Goal: Information Seeking & Learning: Learn about a topic

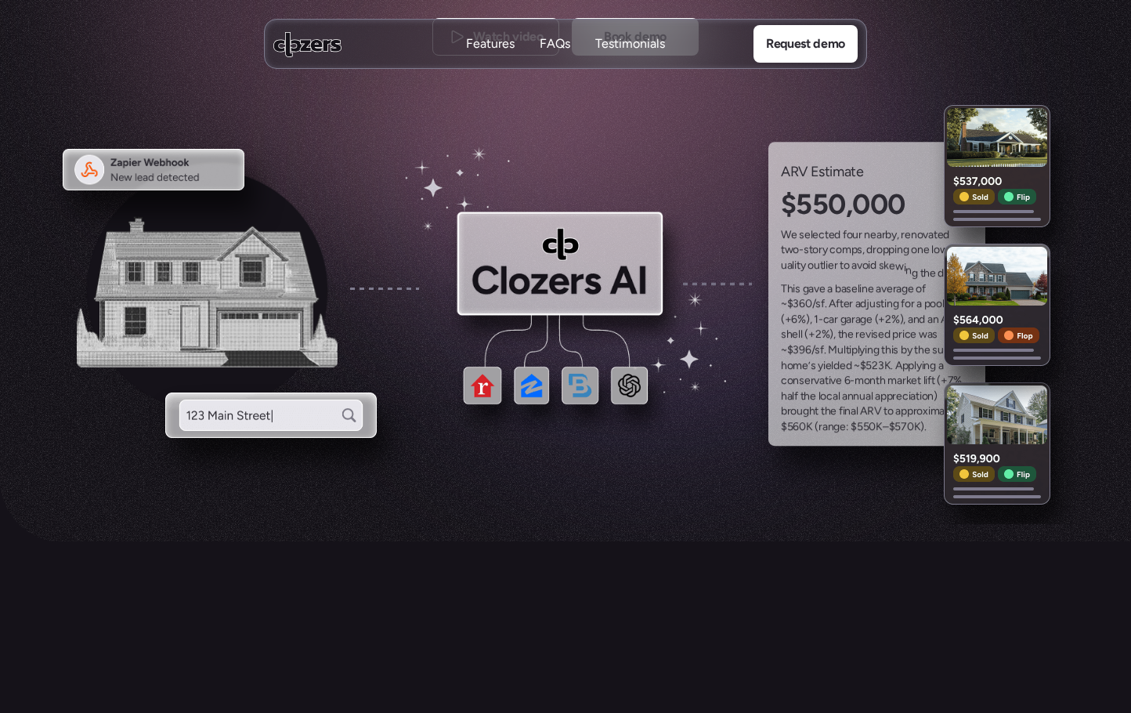
scroll to position [783, 0]
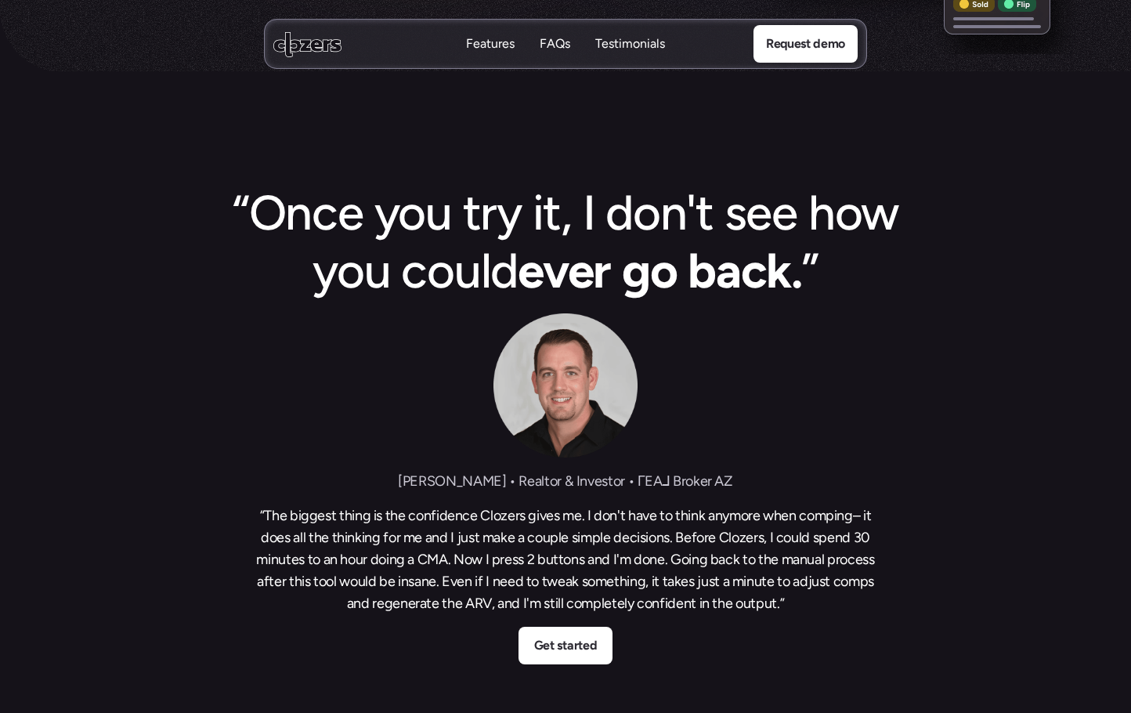
click at [497, 52] on p "Features" at bounding box center [490, 60] width 49 height 17
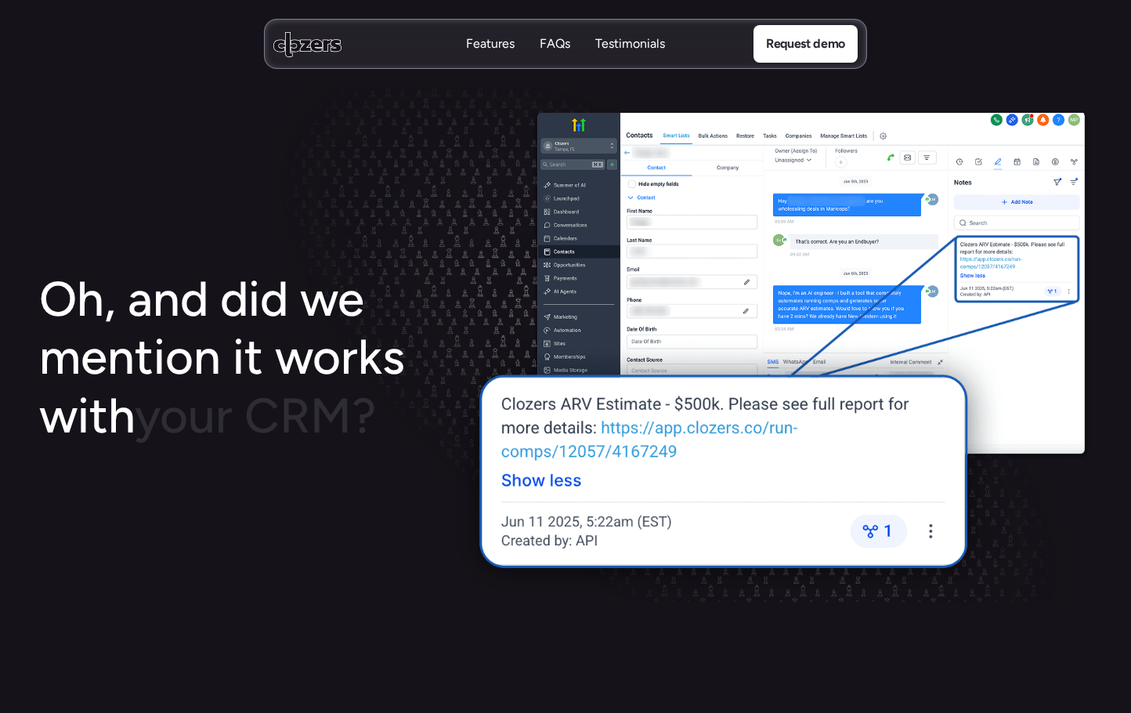
scroll to position [2388, 0]
click at [312, 54] on icon at bounding box center [307, 44] width 68 height 26
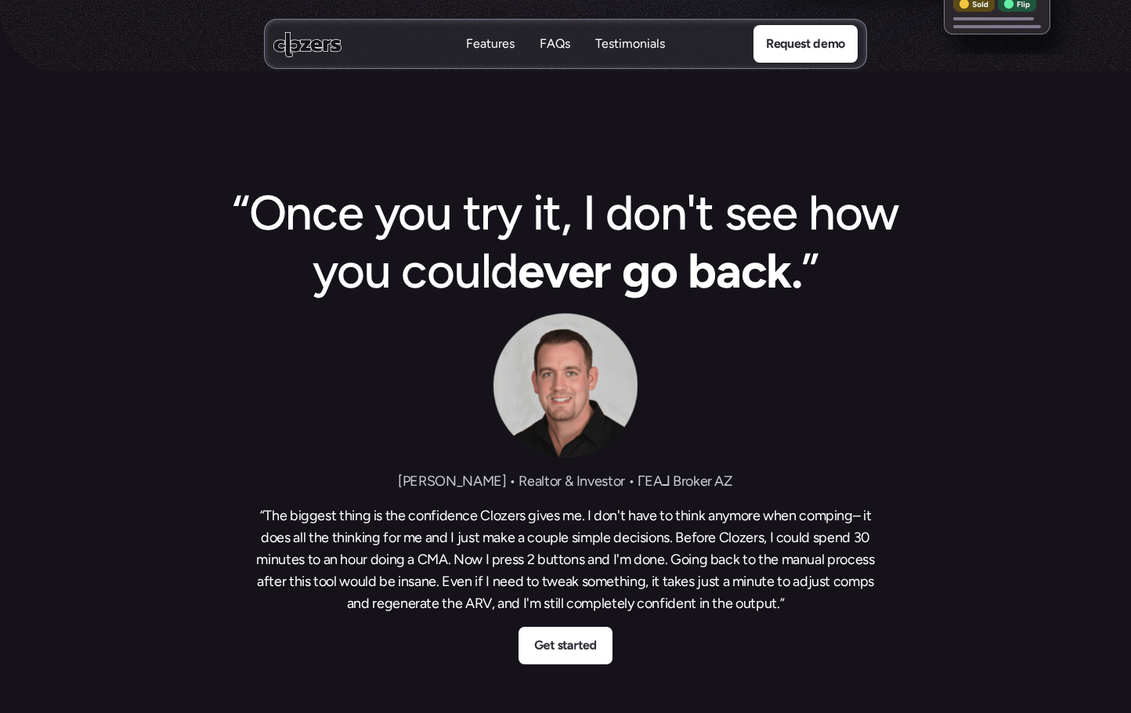
click at [551, 39] on p "FAQs" at bounding box center [555, 43] width 31 height 17
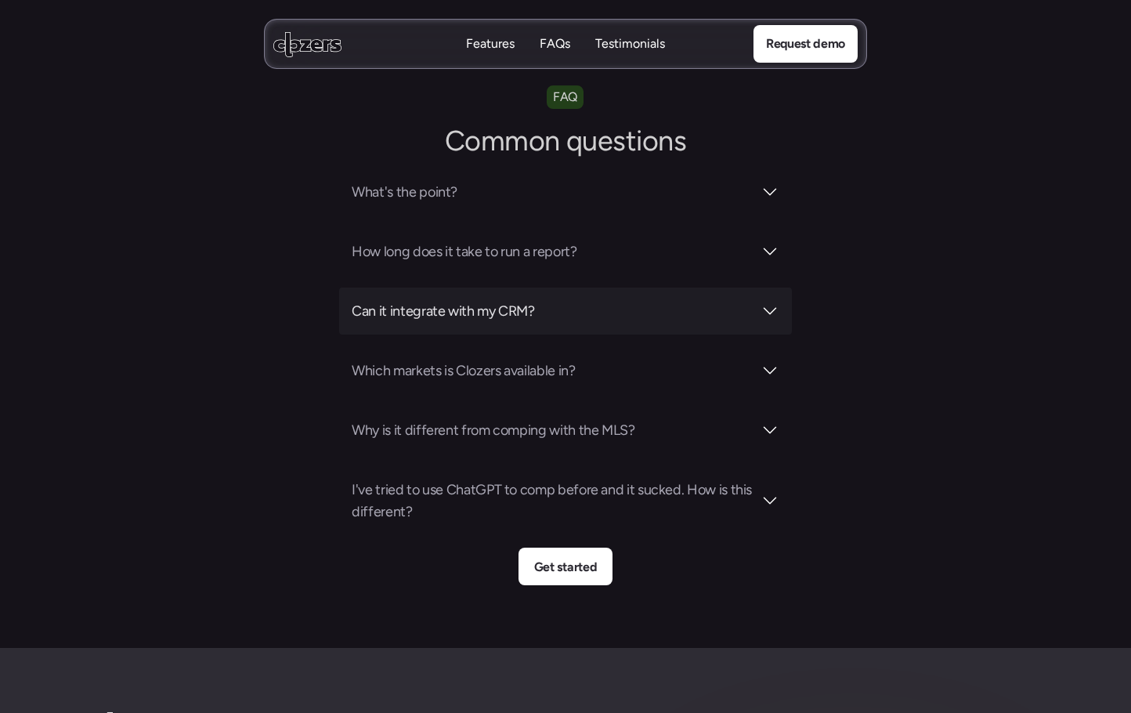
scroll to position [5495, 0]
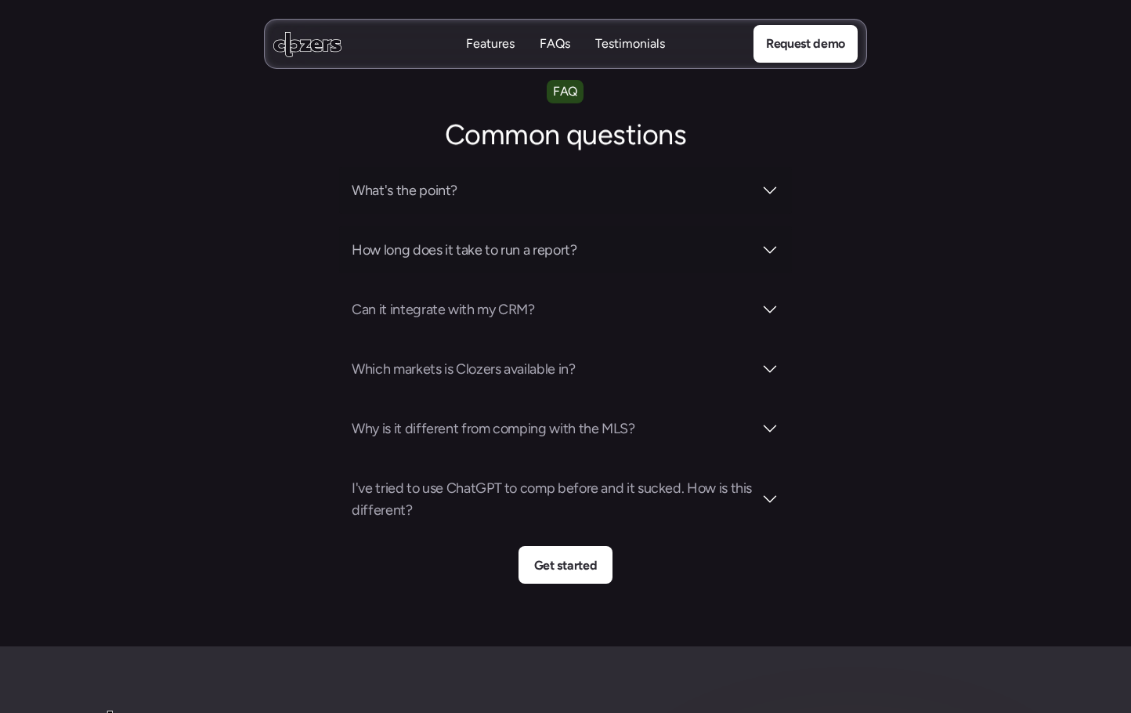
click at [760, 181] on div at bounding box center [769, 190] width 19 height 19
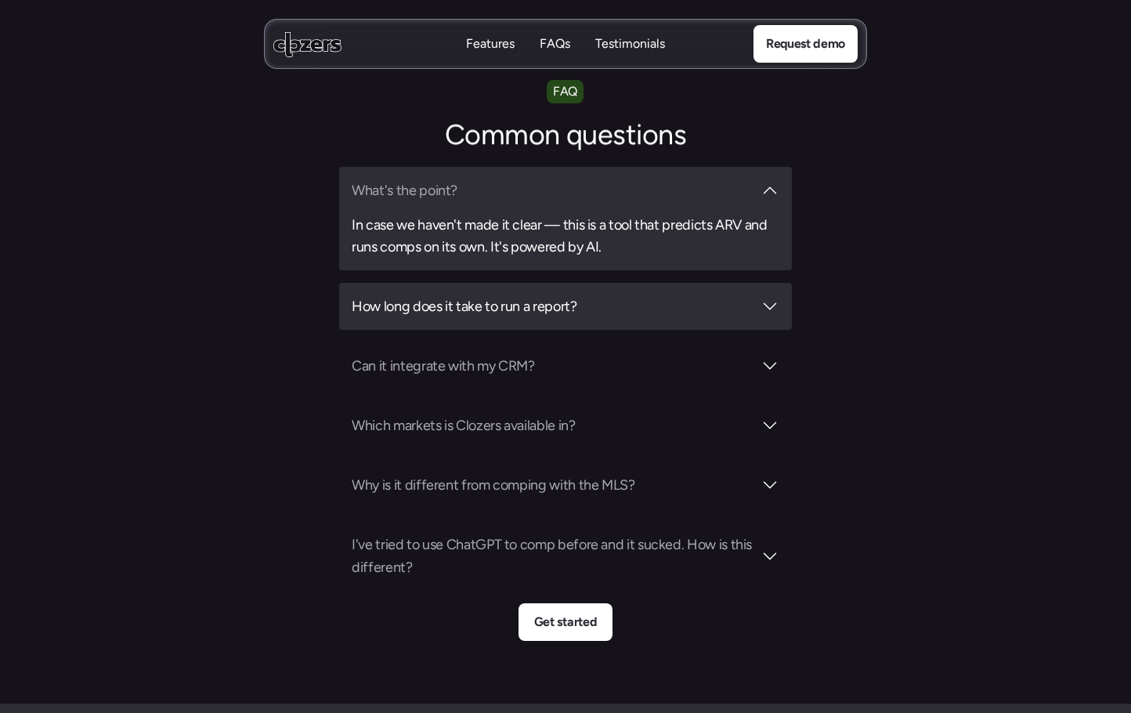
click at [542, 295] on h3 "How long does it take to run a report?" at bounding box center [552, 306] width 401 height 22
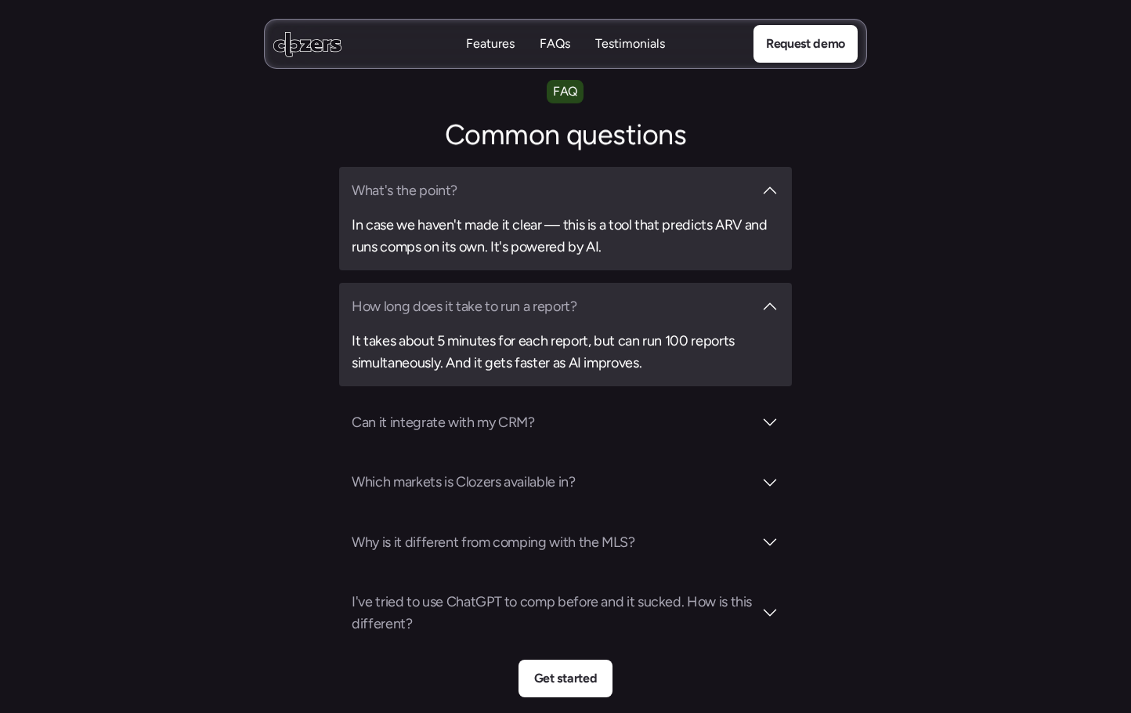
click at [681, 283] on div "How long does it take to run a report? It takes about 5 minutes for each report…" at bounding box center [565, 334] width 453 height 103
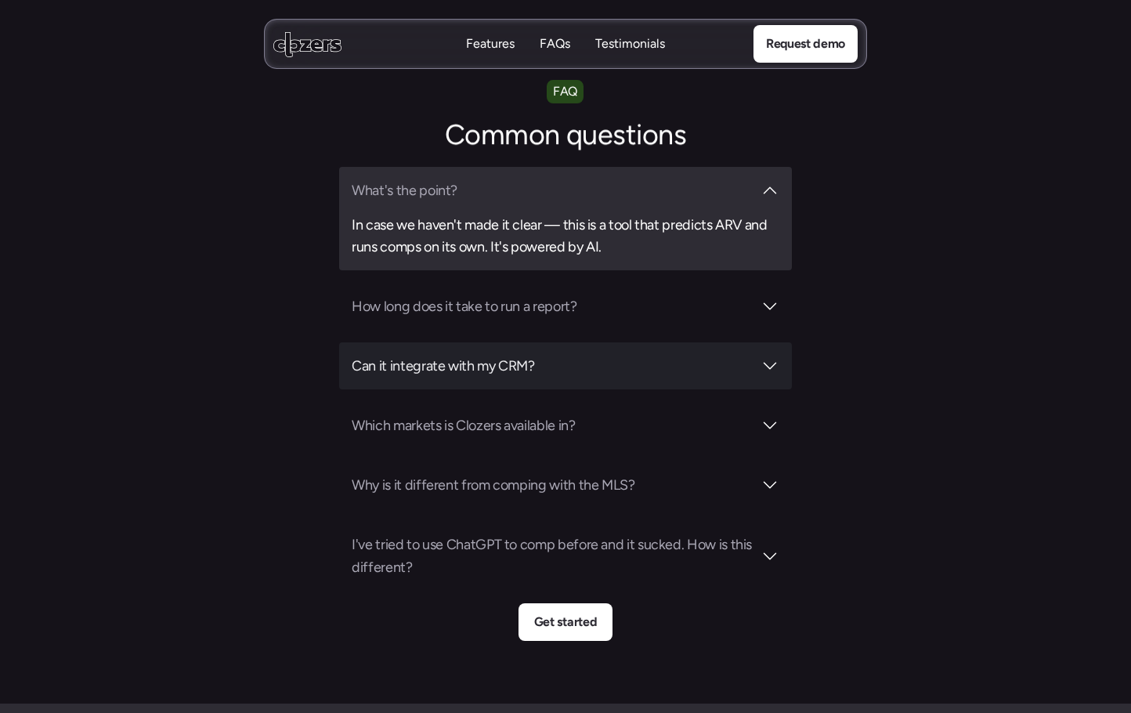
click at [750, 355] on h3 "Can it integrate with my CRM?" at bounding box center [552, 366] width 401 height 22
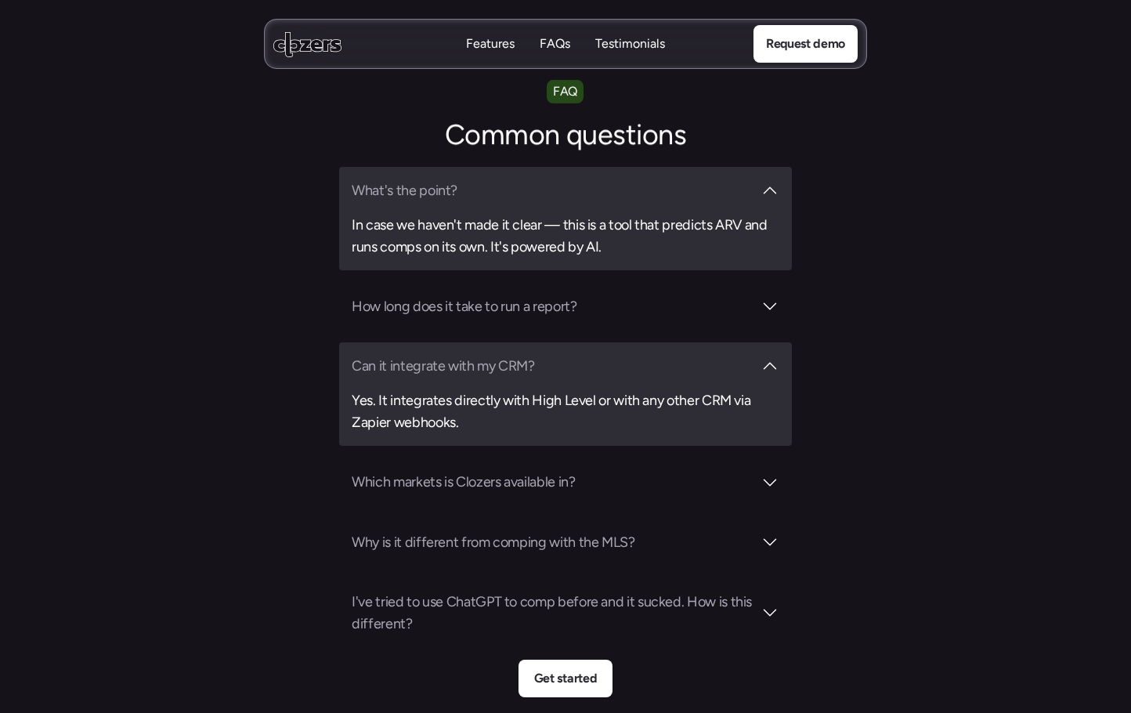
click at [778, 356] on div at bounding box center [769, 365] width 19 height 19
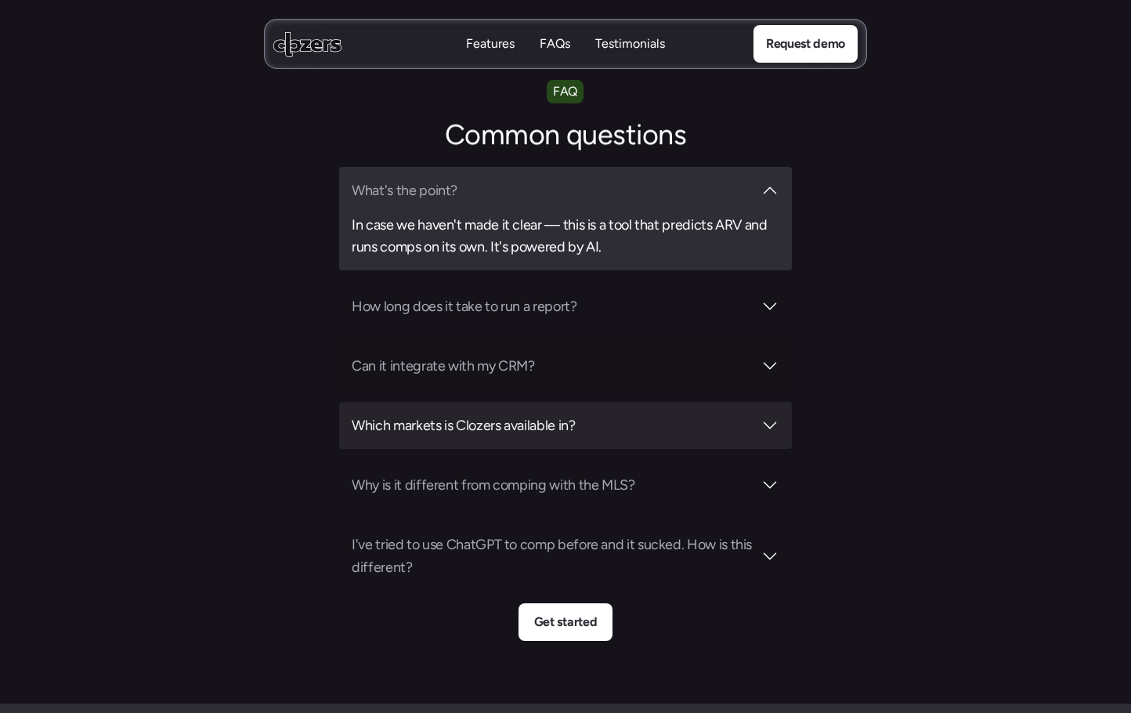
click at [778, 416] on div at bounding box center [769, 425] width 19 height 19
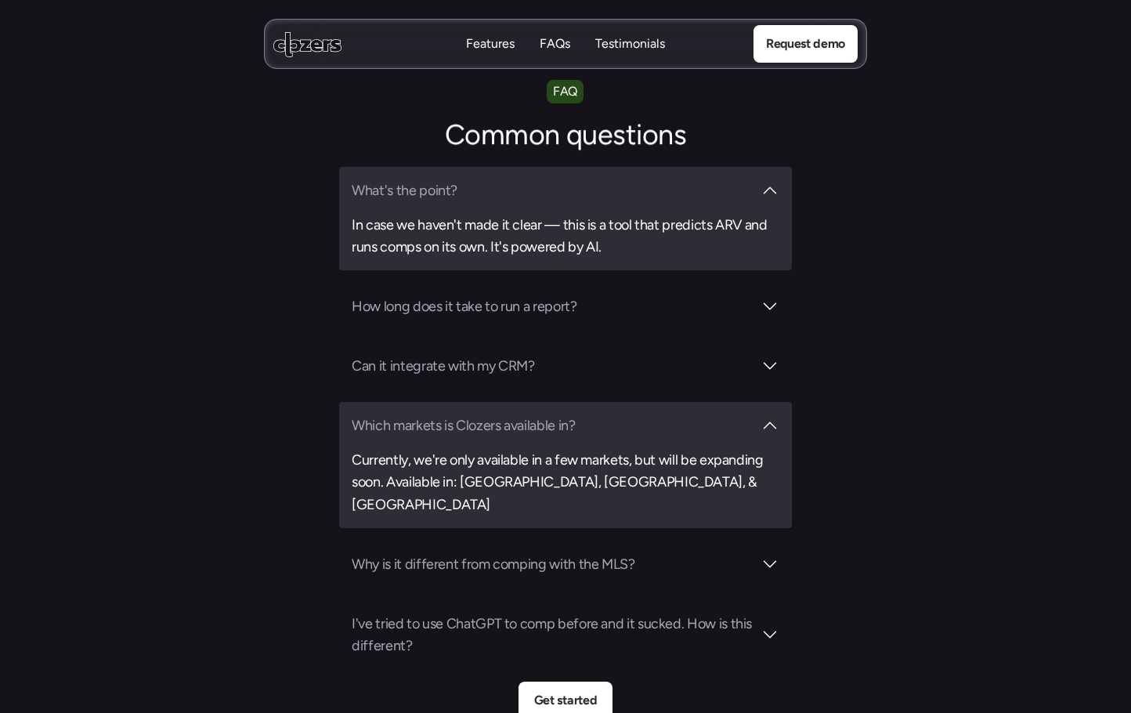
click at [775, 416] on div at bounding box center [769, 425] width 19 height 19
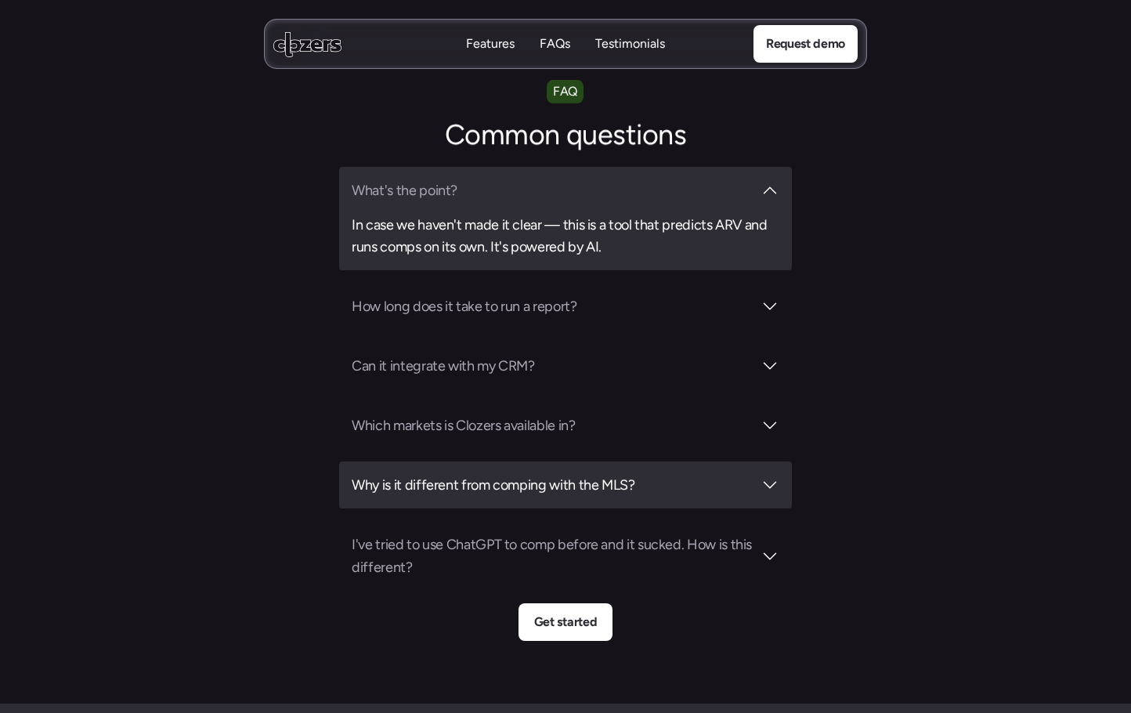
click at [773, 475] on div at bounding box center [769, 484] width 19 height 19
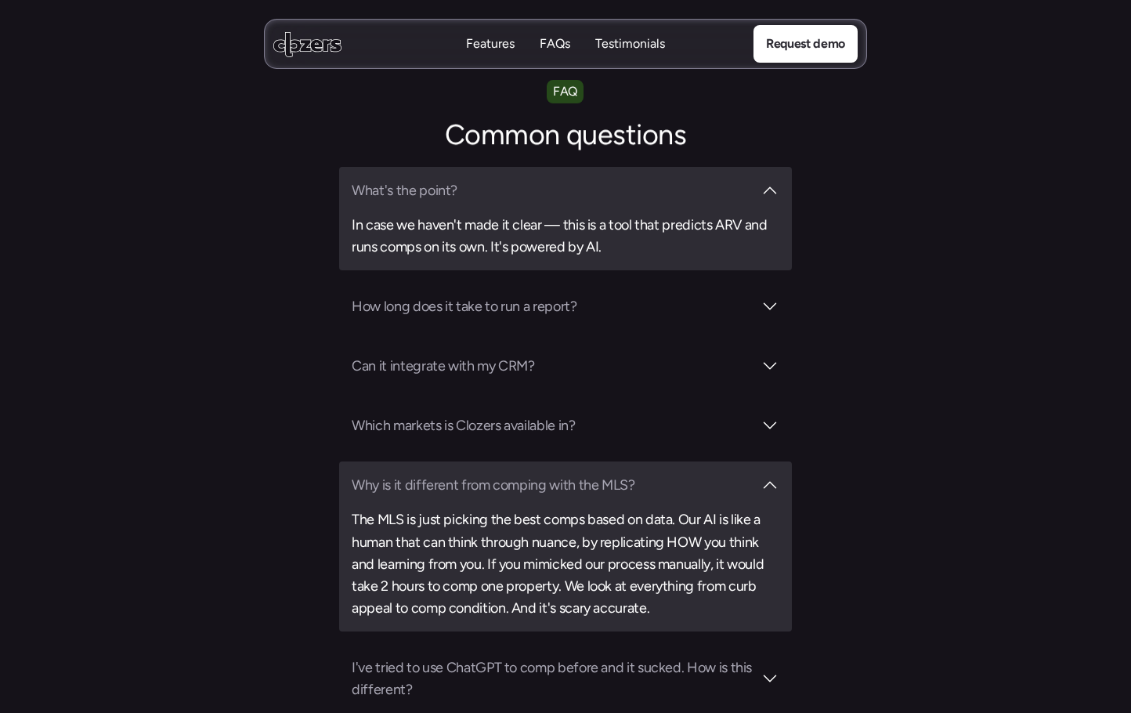
click at [774, 475] on div at bounding box center [769, 484] width 19 height 19
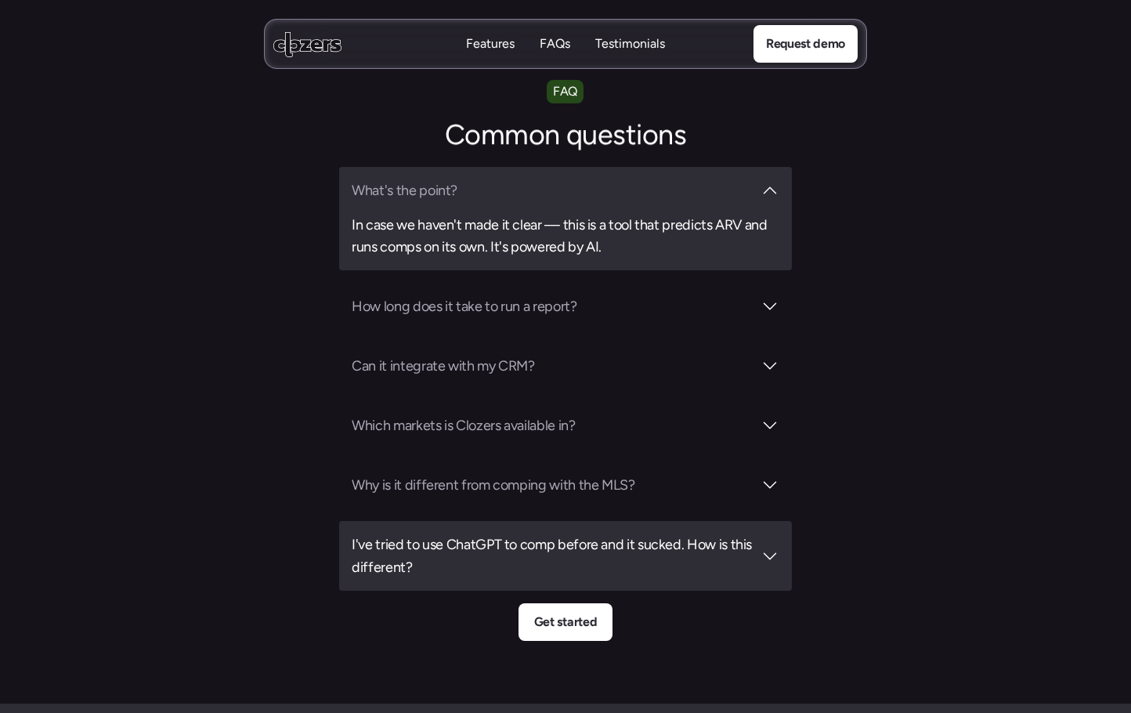
click at [767, 547] on div at bounding box center [769, 556] width 19 height 19
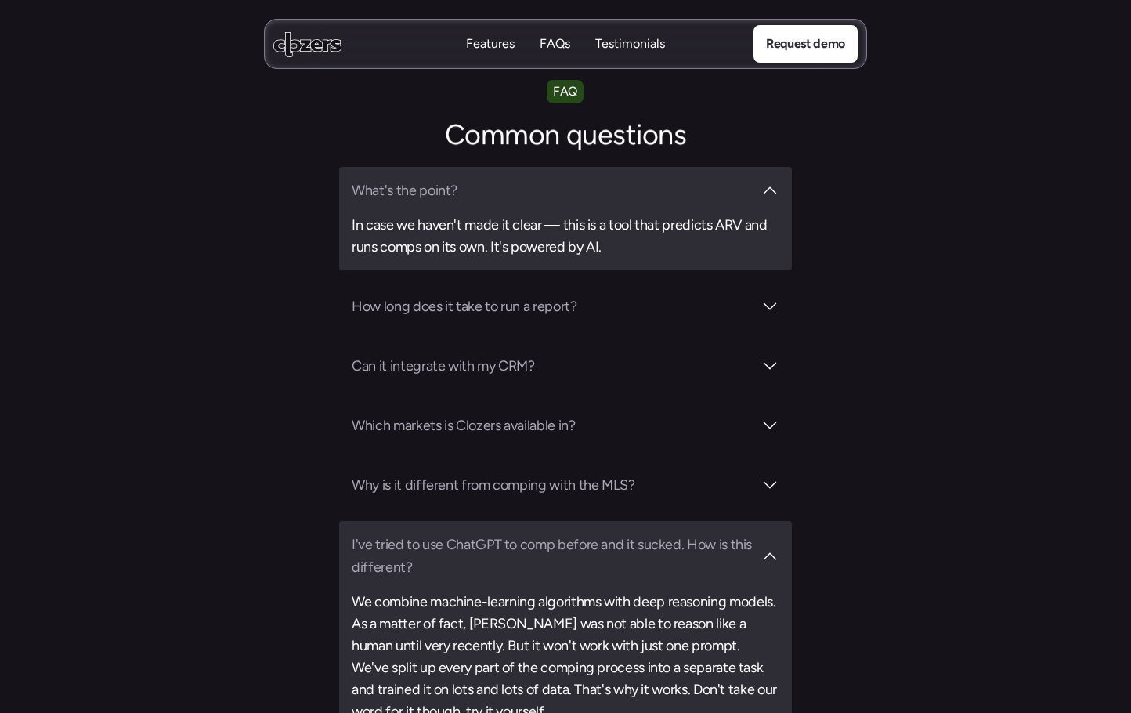
click at [767, 547] on div at bounding box center [769, 556] width 19 height 19
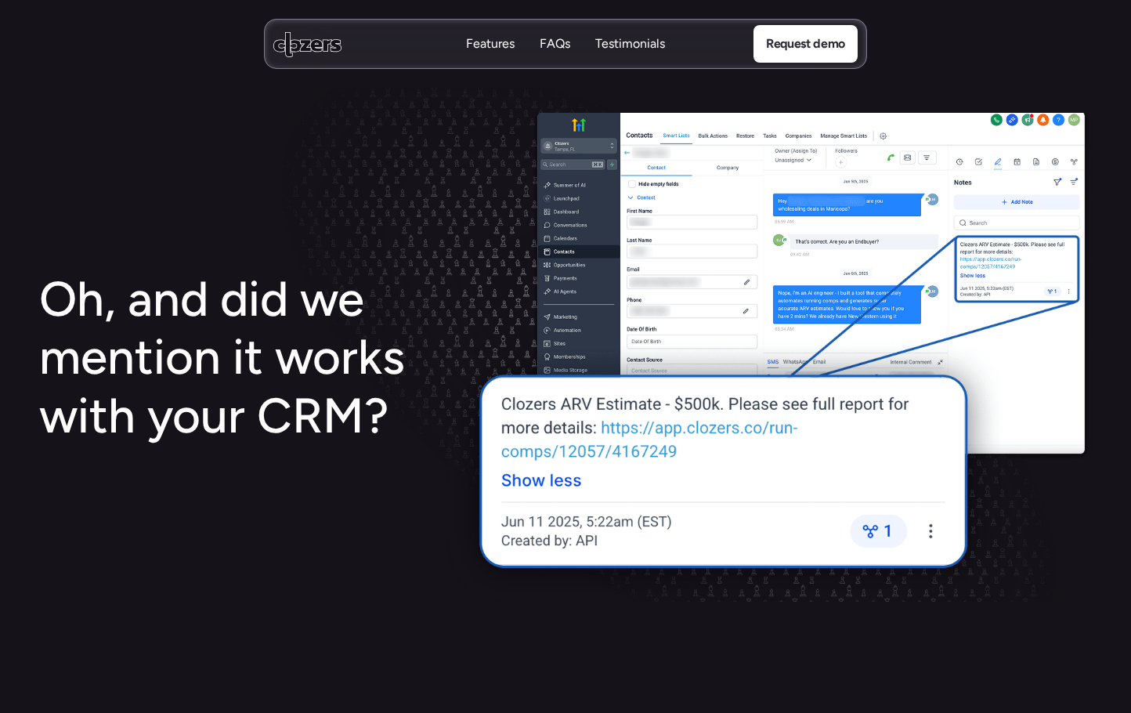
scroll to position [2441, 0]
click at [319, 42] on use at bounding box center [307, 43] width 68 height 25
click at [296, 46] on icon at bounding box center [307, 44] width 68 height 26
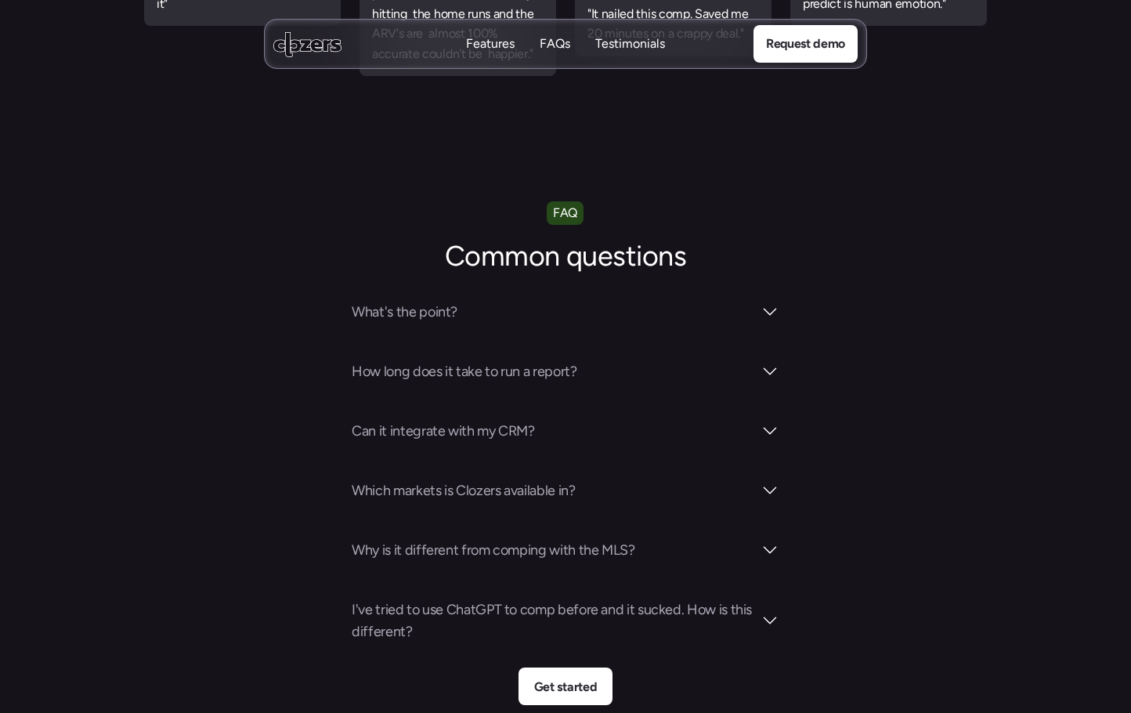
scroll to position [5404, 0]
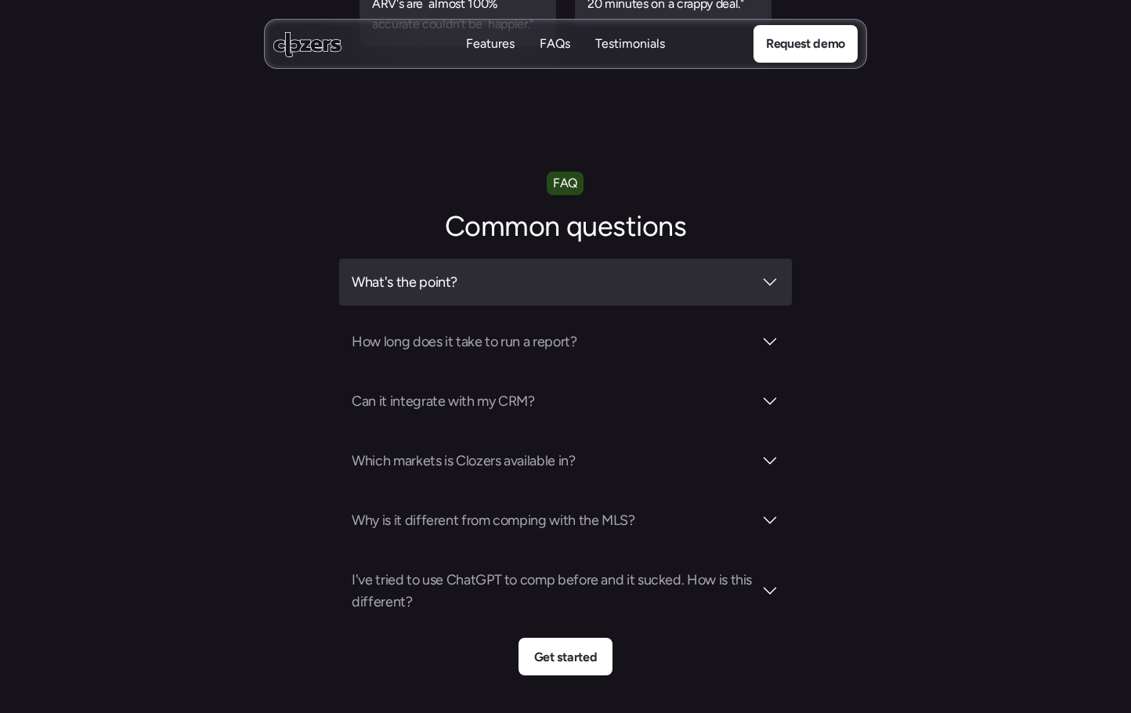
click at [480, 271] on h3 "What's the point?" at bounding box center [552, 282] width 401 height 22
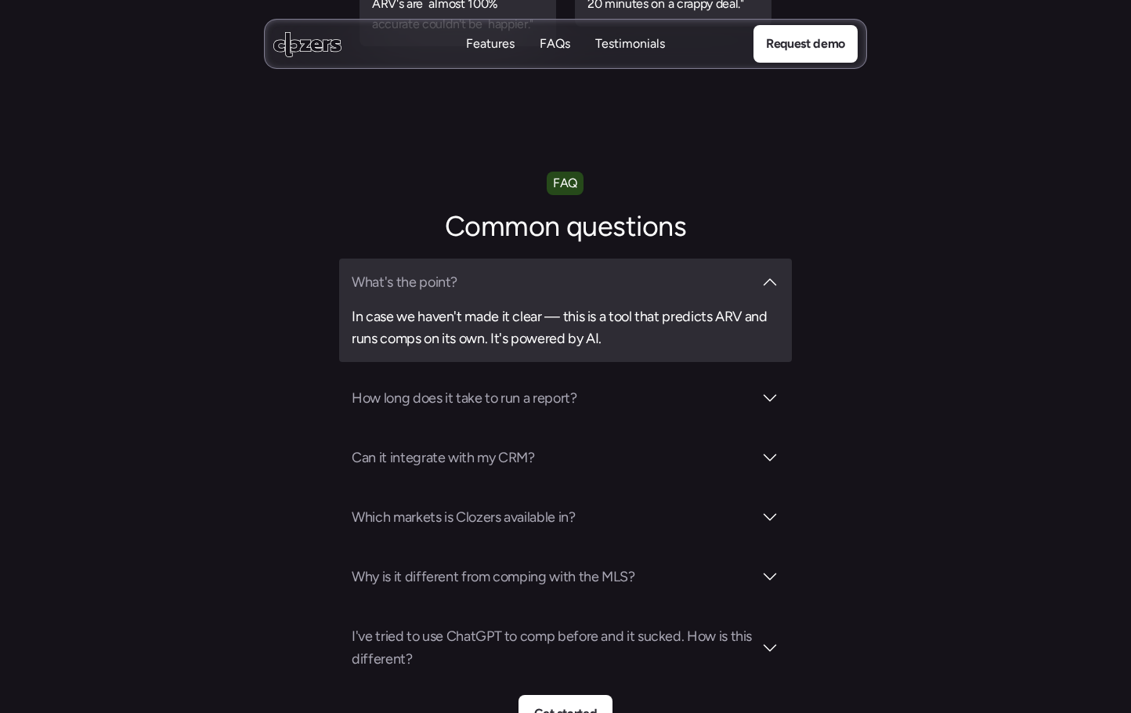
click at [480, 271] on h3 "What's the point?" at bounding box center [552, 282] width 401 height 22
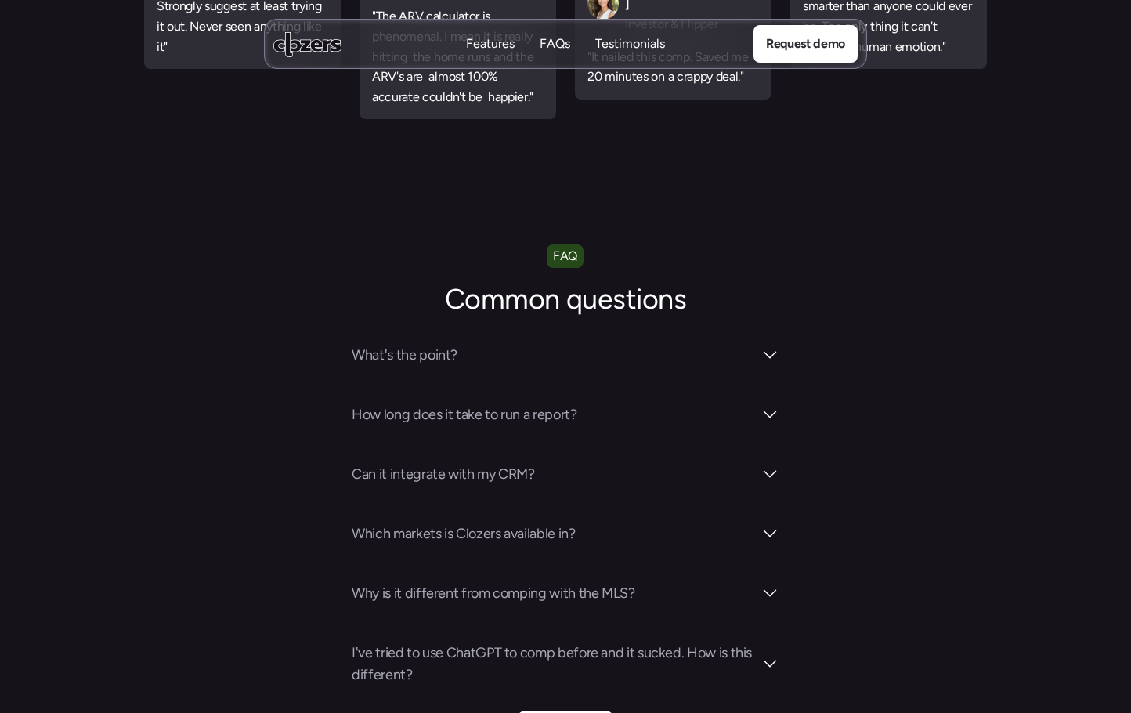
scroll to position [5325, 0]
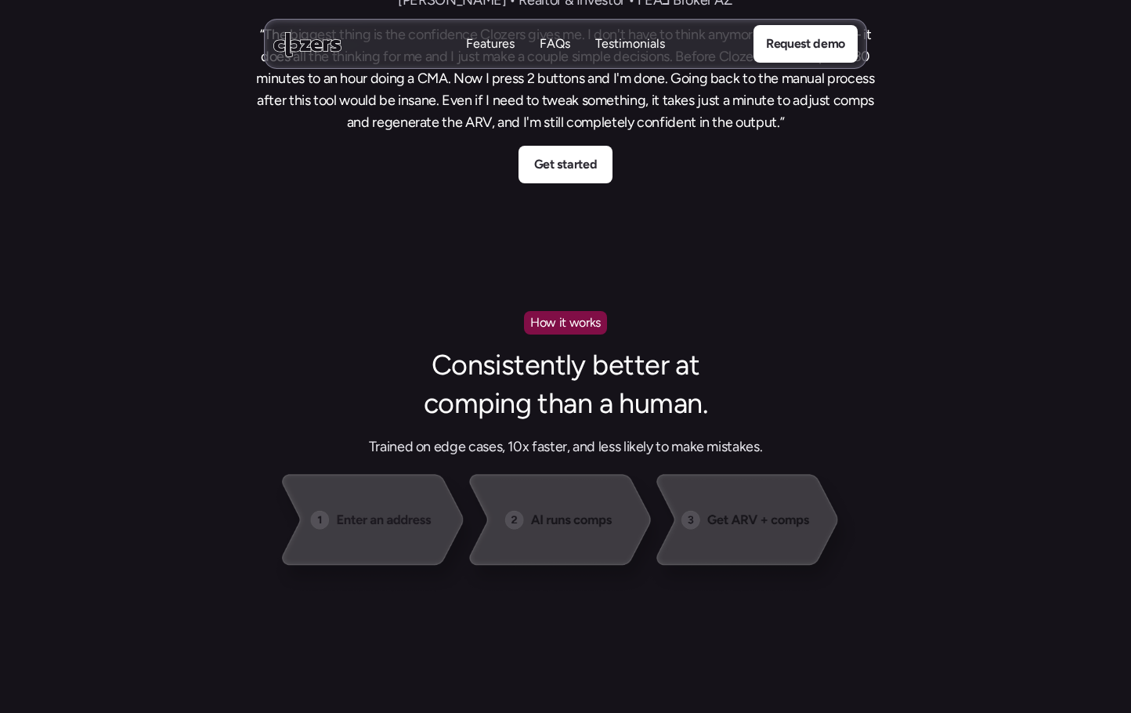
scroll to position [1331, 0]
